Goal: Check status: Check status

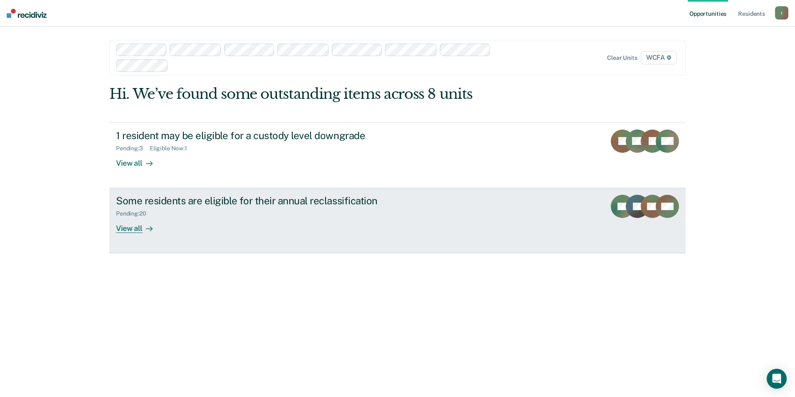
click at [125, 228] on div "View all" at bounding box center [139, 225] width 47 height 16
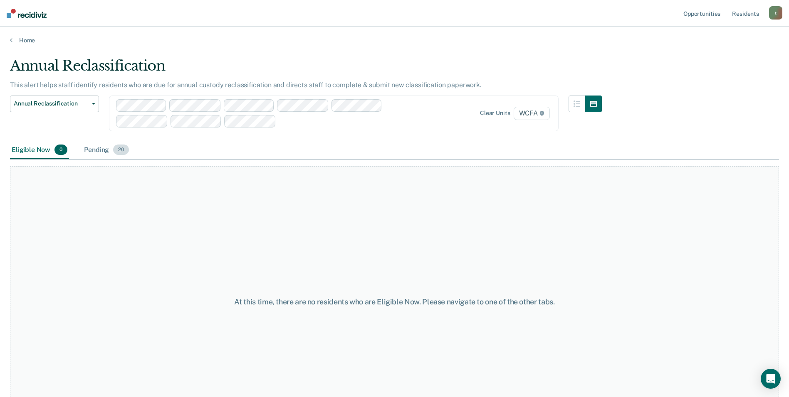
click at [104, 148] on div "Pending 20" at bounding box center [106, 150] width 48 height 18
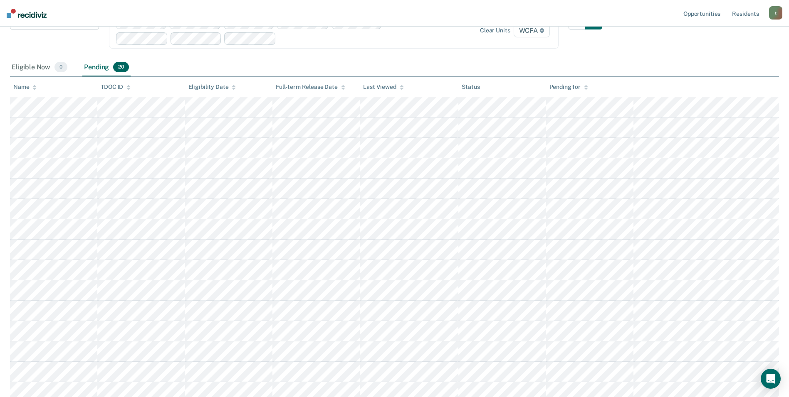
scroll to position [83, 0]
